Goal: Task Accomplishment & Management: Manage account settings

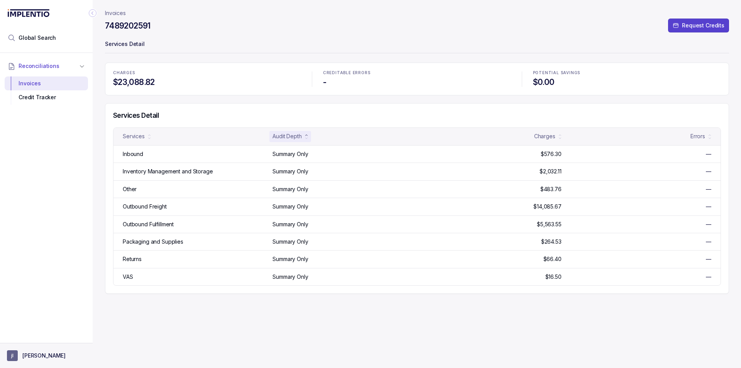
click at [57, 349] on aside "[PERSON_NAME]" at bounding box center [46, 354] width 93 height 25
click at [32, 354] on p "[PERSON_NAME]" at bounding box center [43, 355] width 43 height 8
click at [33, 339] on p "Logout" at bounding box center [51, 339] width 64 height 8
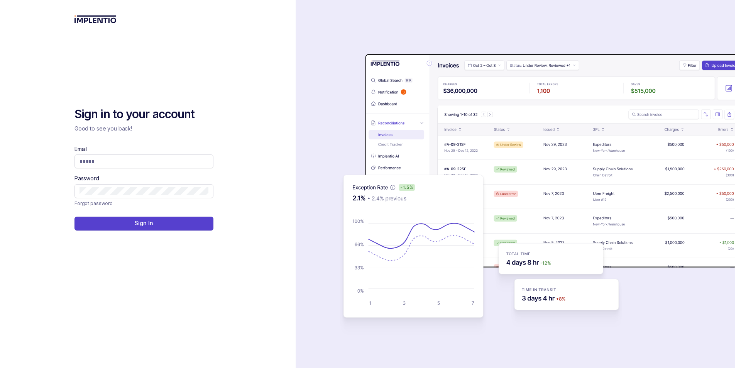
click at [153, 173] on div "Email Password" at bounding box center [143, 171] width 139 height 53
click at [140, 164] on input "Email" at bounding box center [143, 161] width 129 height 8
click at [137, 161] on input "Email" at bounding box center [143, 161] width 129 height 8
type input "**********"
